Goal: Task Accomplishment & Management: Manage account settings

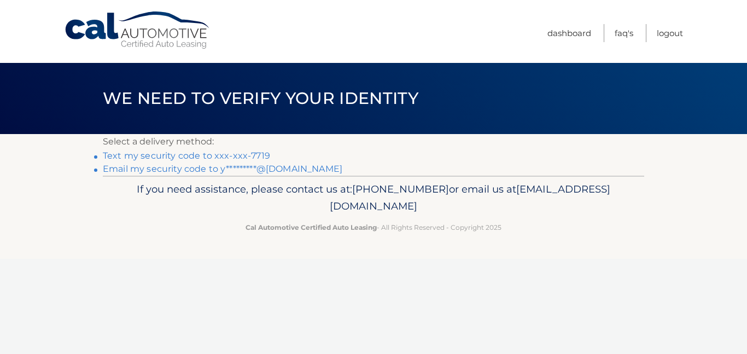
click at [160, 155] on link "Text my security code to xxx-xxx-7719" at bounding box center [186, 155] width 167 height 10
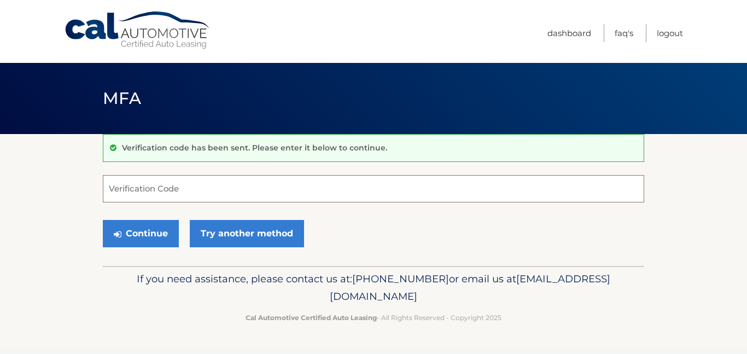
click at [191, 191] on input "Verification Code" at bounding box center [373, 188] width 541 height 27
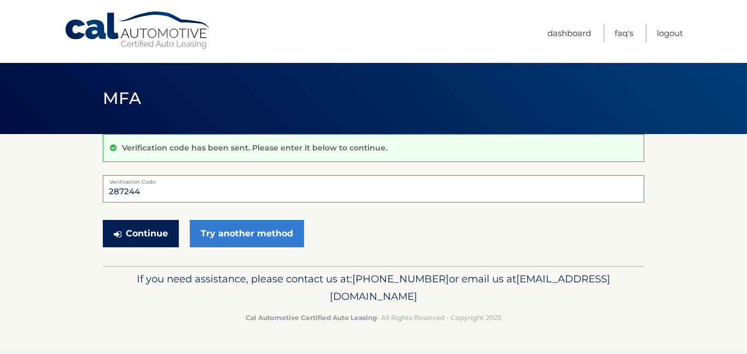
drag, startPoint x: 191, startPoint y: 191, endPoint x: 131, endPoint y: 231, distance: 72.2
click at [131, 231] on form "287244 Verification Code Continue Try another method" at bounding box center [373, 214] width 541 height 78
type input "287244"
click at [142, 238] on button "Continue" at bounding box center [141, 233] width 76 height 27
click at [149, 235] on button "Continue" at bounding box center [141, 233] width 76 height 27
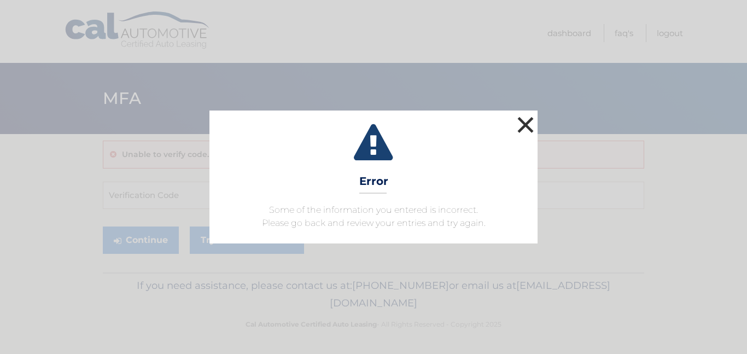
click at [515, 128] on button "×" at bounding box center [526, 125] width 22 height 22
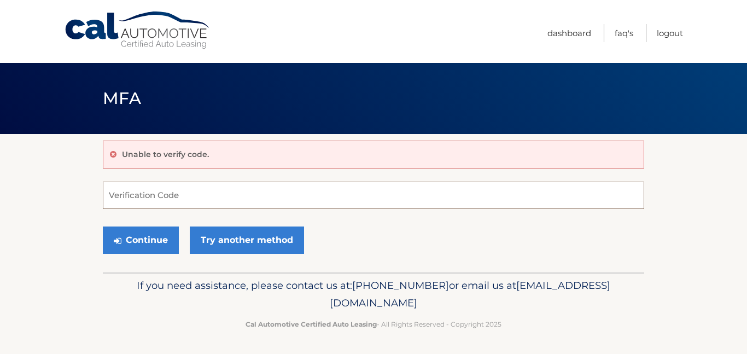
click at [136, 196] on input "Verification Code" at bounding box center [373, 195] width 541 height 27
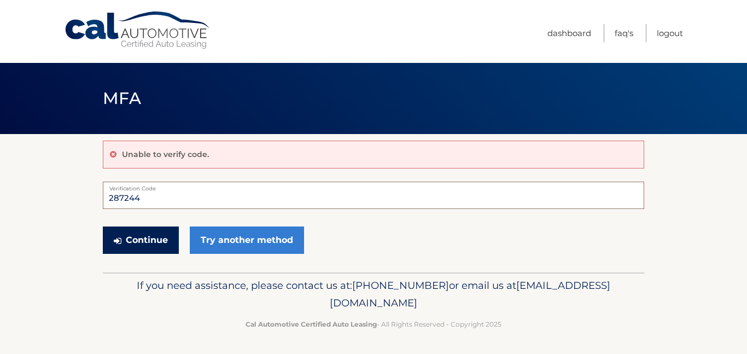
type input "287244"
click at [162, 237] on button "Continue" at bounding box center [141, 239] width 76 height 27
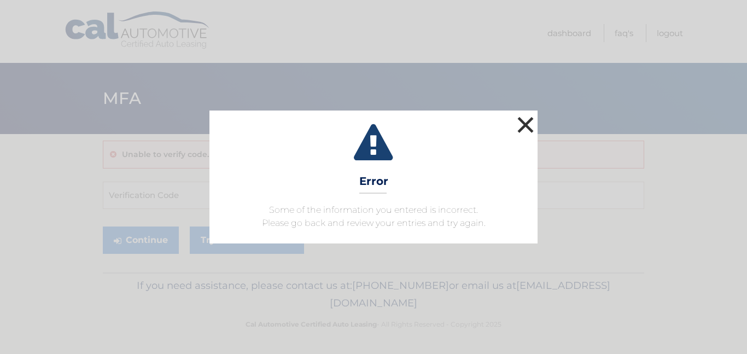
drag, startPoint x: 524, startPoint y: 124, endPoint x: 531, endPoint y: 121, distance: 7.6
click at [531, 121] on button "×" at bounding box center [526, 125] width 22 height 22
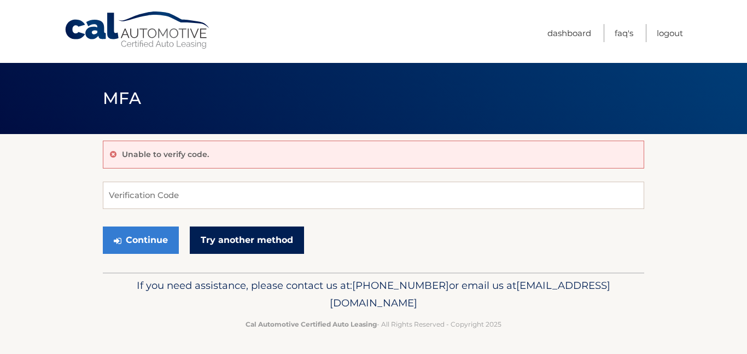
click at [245, 244] on link "Try another method" at bounding box center [247, 239] width 114 height 27
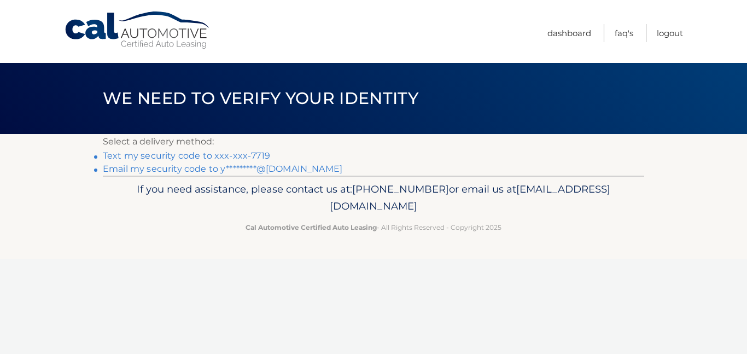
click at [208, 155] on link "Text my security code to xxx-xxx-7719" at bounding box center [186, 155] width 167 height 10
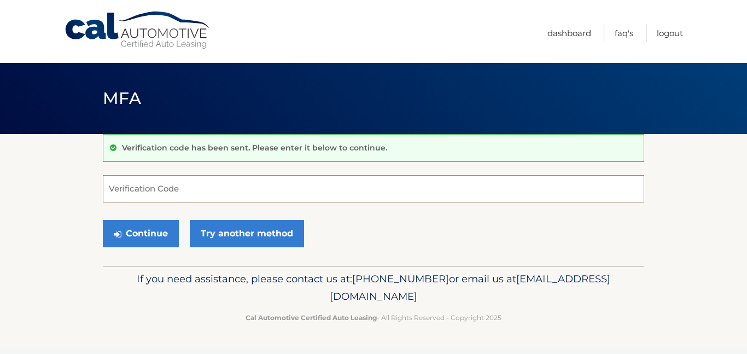
click at [201, 192] on input "Verification Code" at bounding box center [373, 188] width 541 height 27
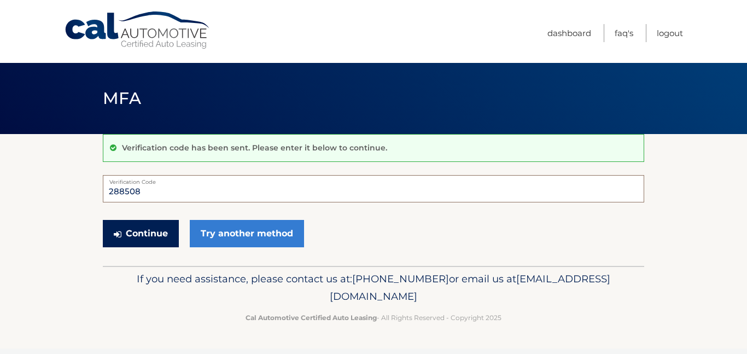
type input "288508"
click at [145, 237] on button "Continue" at bounding box center [141, 233] width 76 height 27
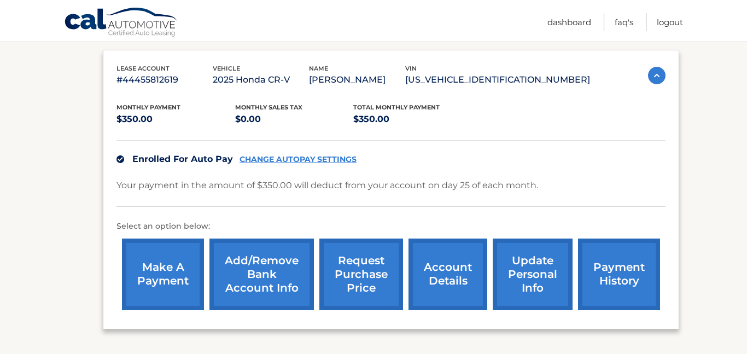
scroll to position [180, 0]
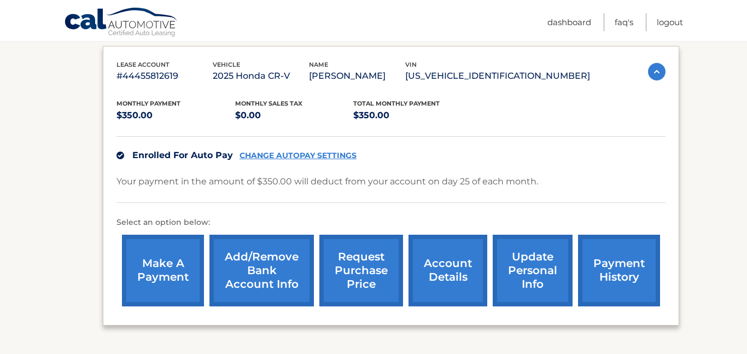
click at [458, 275] on link "account details" at bounding box center [448, 271] width 79 height 72
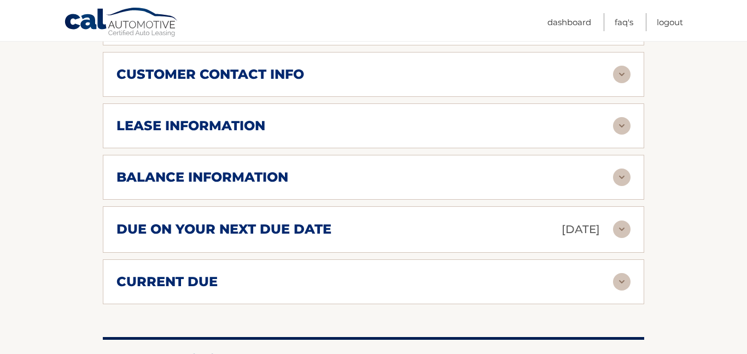
scroll to position [532, 0]
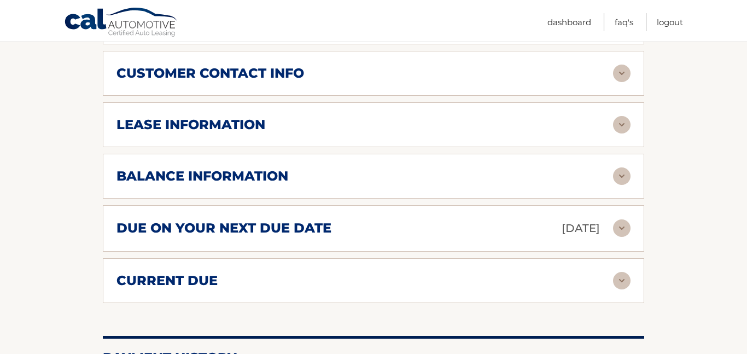
click at [404, 174] on div "balance information" at bounding box center [365, 176] width 497 height 16
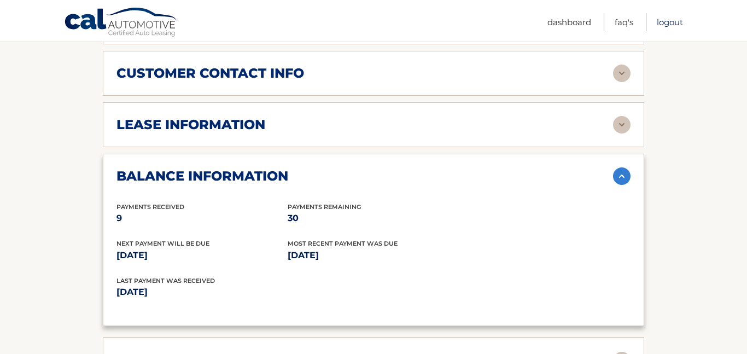
click at [665, 23] on link "Logout" at bounding box center [670, 22] width 26 height 18
